Goal: Task Accomplishment & Management: Complete application form

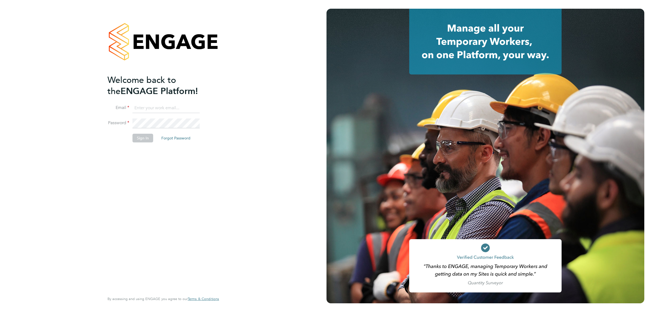
type input "ian.mellor@uk.g4s.com"
click at [146, 140] on button "Sign In" at bounding box center [142, 138] width 21 height 9
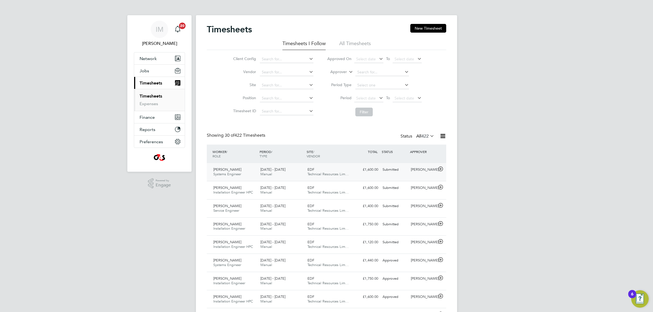
click at [230, 170] on span "Craig O'Connor" at bounding box center [227, 169] width 28 height 5
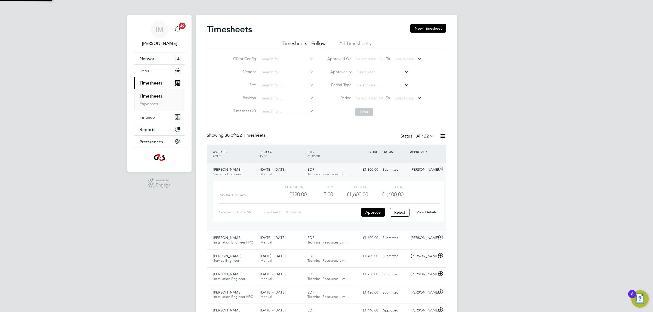
scroll to position [9, 53]
click at [368, 212] on button "Approve" at bounding box center [373, 212] width 24 height 9
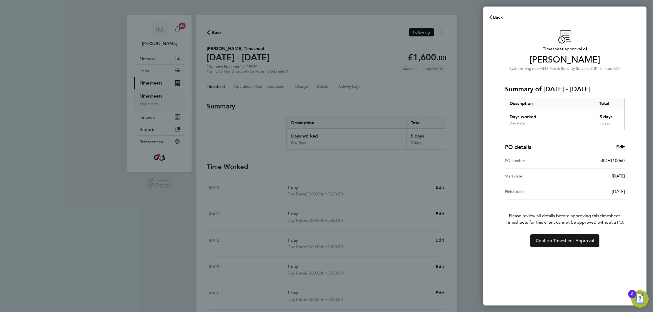
click at [560, 242] on span "Confirm Timesheet Approval" at bounding box center [565, 240] width 58 height 5
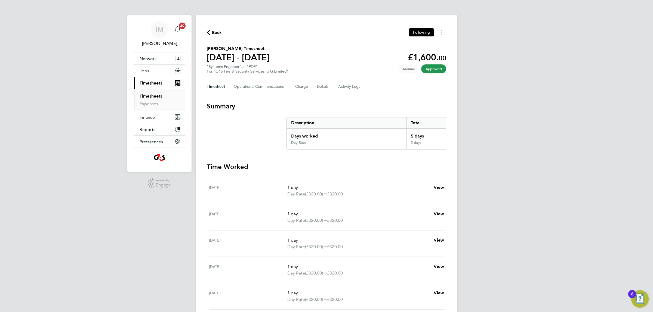
click at [214, 33] on span "Back" at bounding box center [217, 32] width 10 height 7
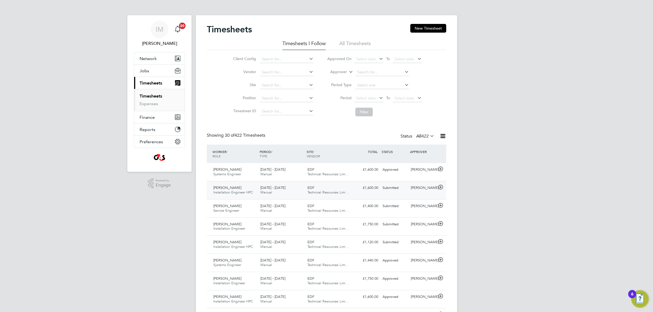
click at [228, 190] on span "[PERSON_NAME]" at bounding box center [227, 188] width 28 height 5
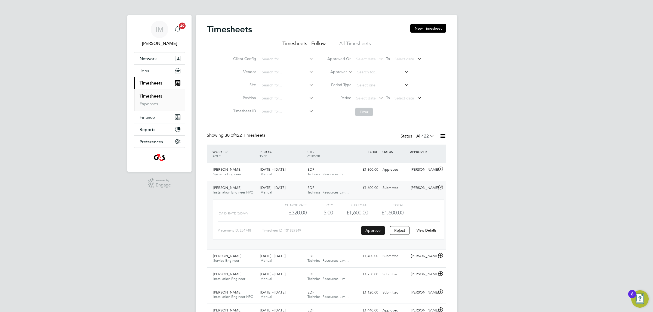
click at [372, 231] on button "Approve" at bounding box center [373, 230] width 24 height 9
click at [230, 259] on span "Service Engineer" at bounding box center [226, 260] width 26 height 5
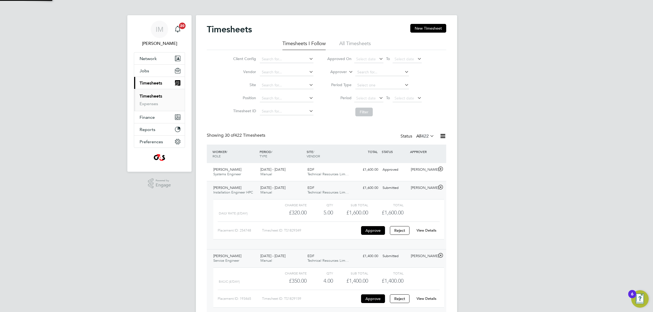
scroll to position [9, 53]
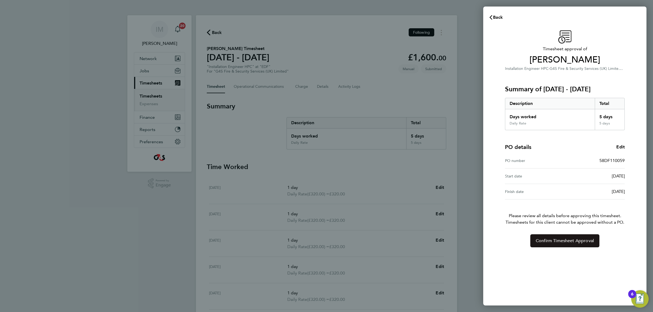
click at [552, 243] on span "Confirm Timesheet Approval" at bounding box center [565, 240] width 58 height 5
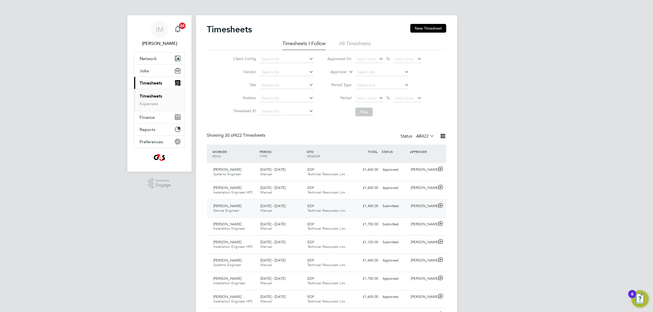
click at [231, 208] on span "Service Engineer" at bounding box center [226, 210] width 26 height 5
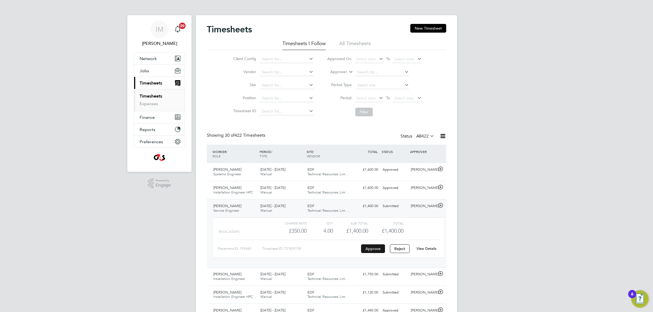
click at [375, 248] on button "Approve" at bounding box center [373, 249] width 24 height 9
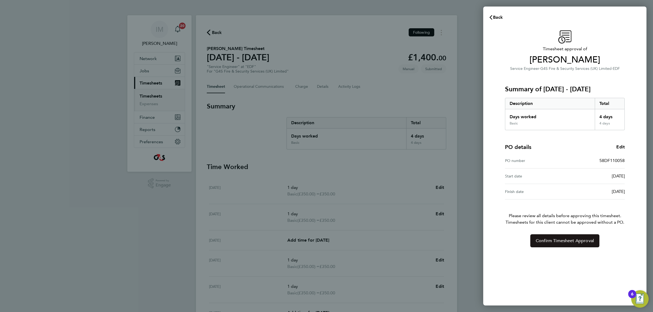
click at [558, 240] on span "Confirm Timesheet Approval" at bounding box center [565, 240] width 58 height 5
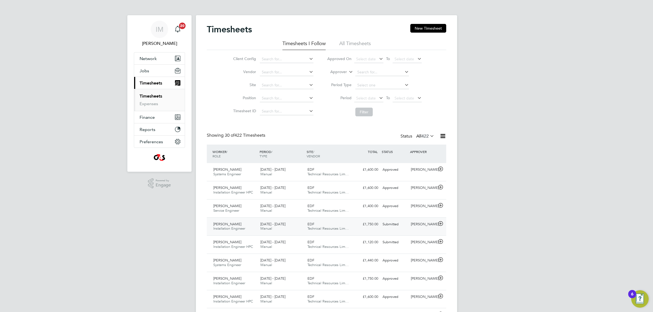
click at [224, 226] on span "[PERSON_NAME]" at bounding box center [227, 224] width 28 height 5
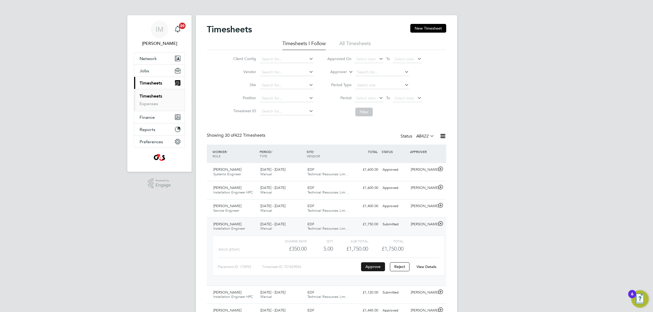
click at [369, 265] on button "Approve" at bounding box center [373, 267] width 24 height 9
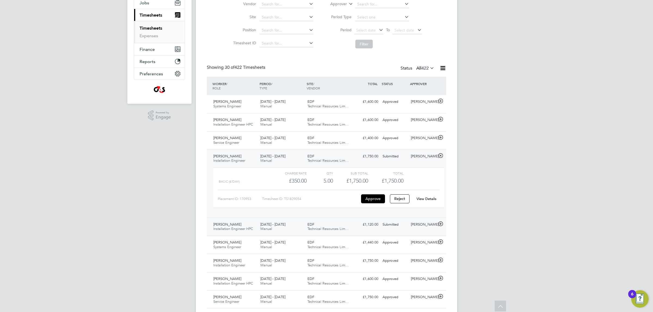
click at [222, 226] on span "Lee Boote" at bounding box center [227, 224] width 28 height 5
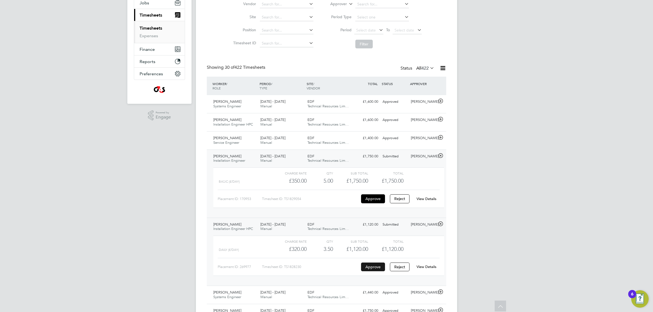
click at [375, 268] on button "Approve" at bounding box center [373, 267] width 24 height 9
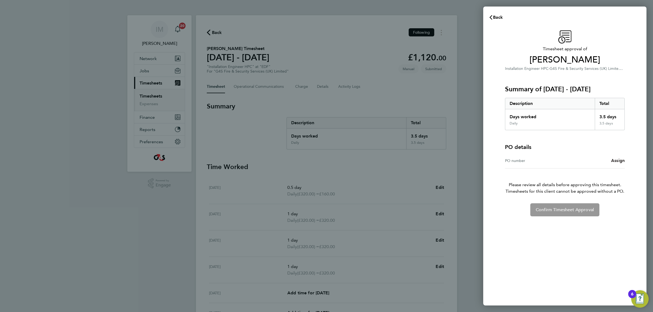
click at [615, 161] on span "Assign" at bounding box center [618, 160] width 14 height 5
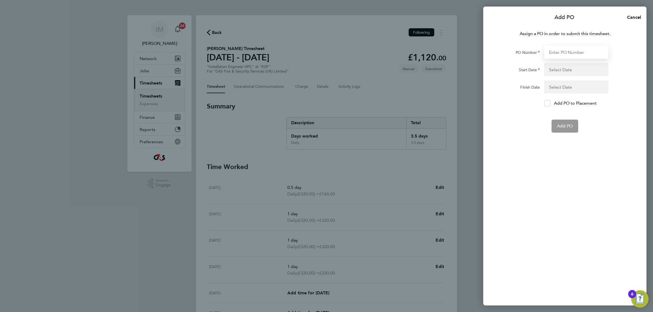
click at [553, 52] on input "PO Number" at bounding box center [576, 52] width 64 height 13
paste input "58DF110060"
type input "58DF110060"
type input "[DATE]"
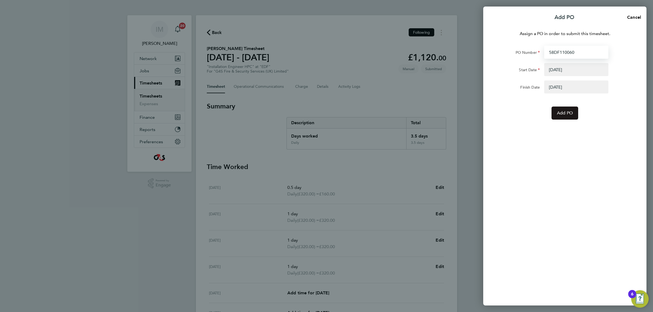
type input "58DF110060"
click at [563, 109] on button "Add PO" at bounding box center [564, 113] width 27 height 13
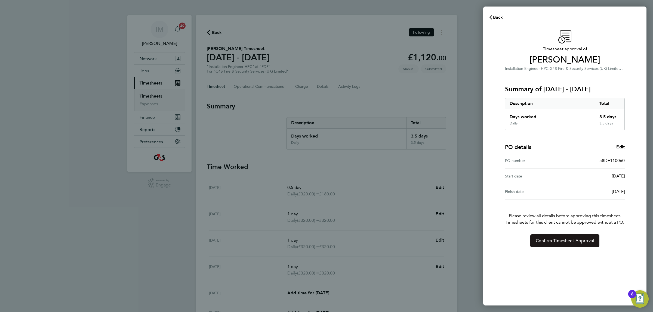
click at [561, 242] on span "Confirm Timesheet Approval" at bounding box center [565, 240] width 58 height 5
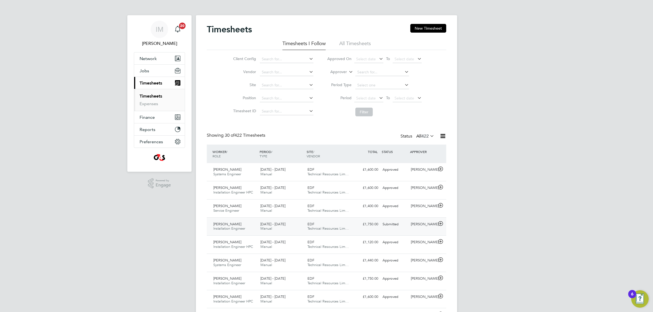
click at [224, 225] on span "David Grier" at bounding box center [227, 224] width 28 height 5
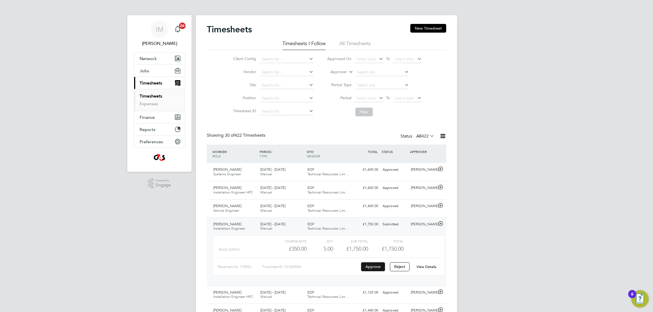
click at [369, 267] on button "Approve" at bounding box center [373, 267] width 24 height 9
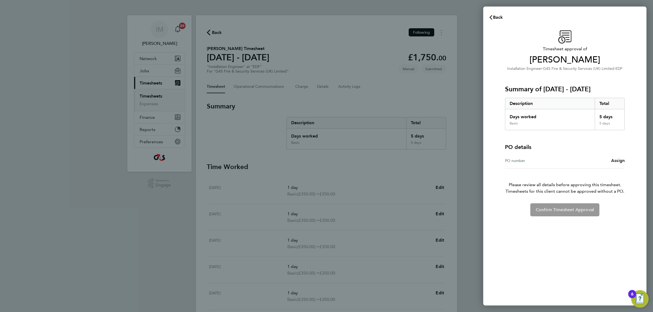
click at [613, 160] on span "Assign" at bounding box center [618, 160] width 14 height 5
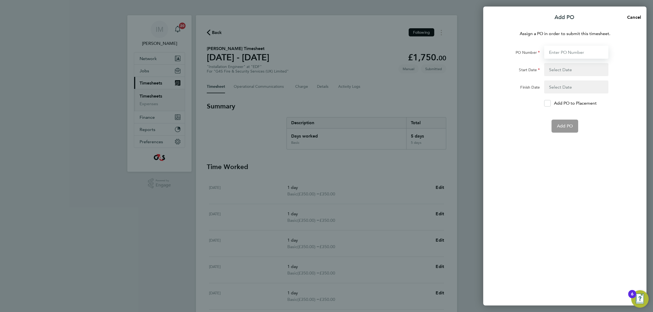
click at [558, 50] on input "PO Number" at bounding box center [576, 52] width 64 height 13
paste input "58DF110060"
type input "58DF110060"
type input "[DATE]"
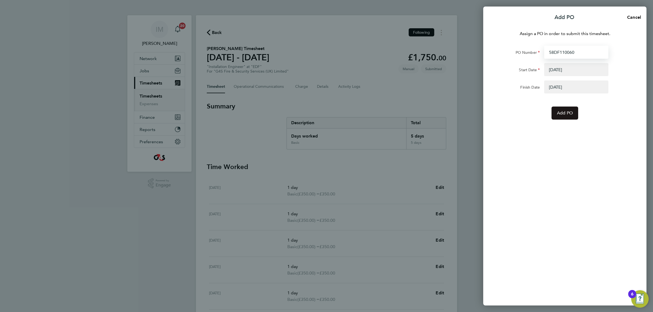
type input "58DF110060"
click at [564, 115] on span "Add PO" at bounding box center [565, 112] width 16 height 5
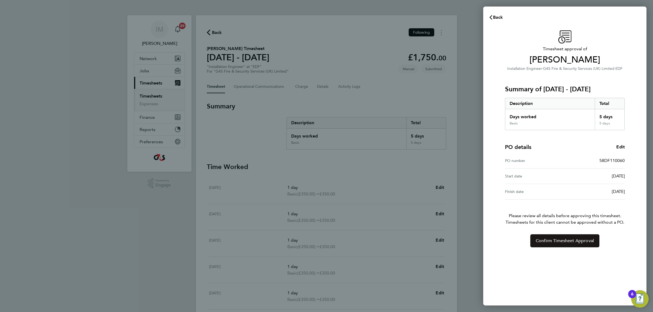
click at [568, 241] on span "Confirm Timesheet Approval" at bounding box center [565, 240] width 58 height 5
